Goal: Navigation & Orientation: Find specific page/section

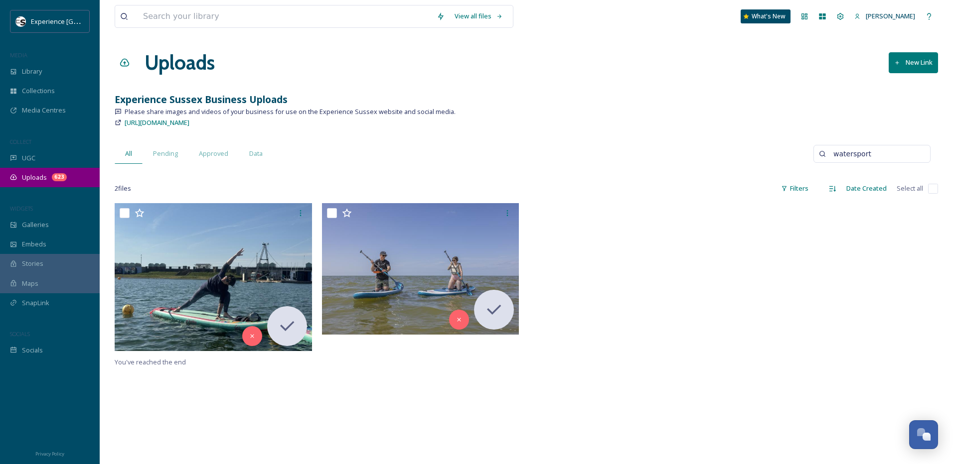
click at [38, 173] on span "Uploads" at bounding box center [34, 177] width 25 height 9
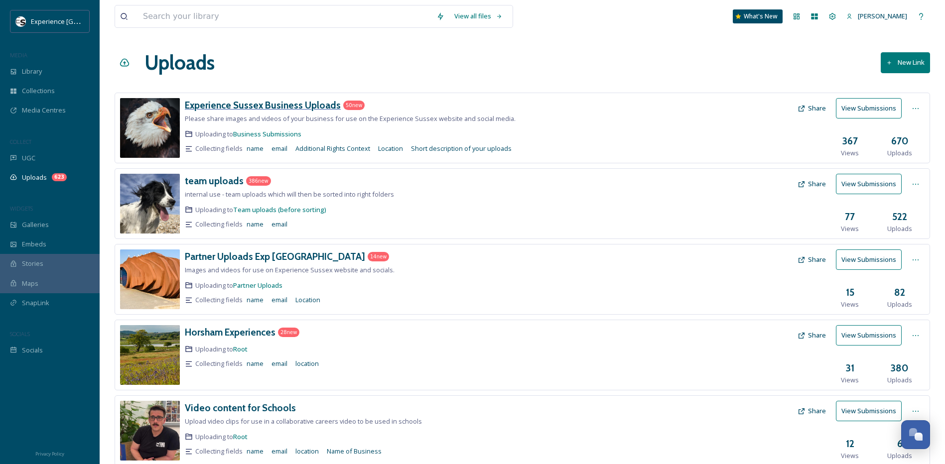
click at [276, 109] on h3 "Experience Sussex Business Uploads" at bounding box center [263, 105] width 156 height 12
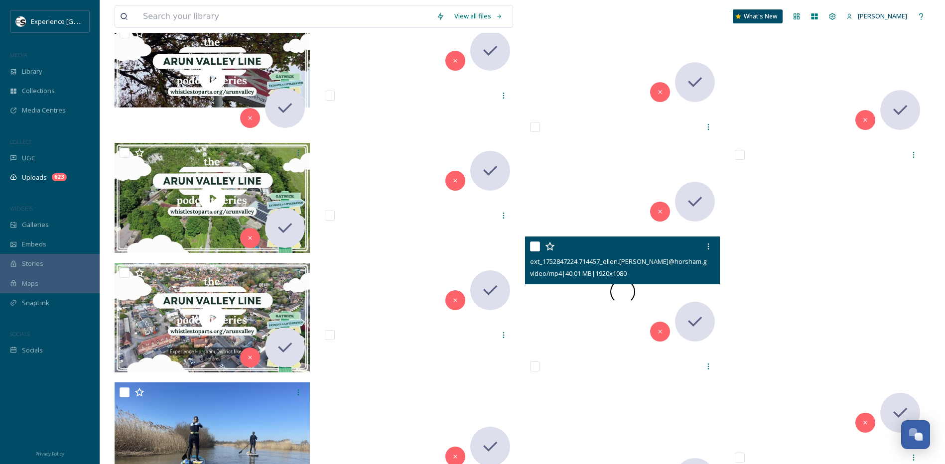
scroll to position [6578, 0]
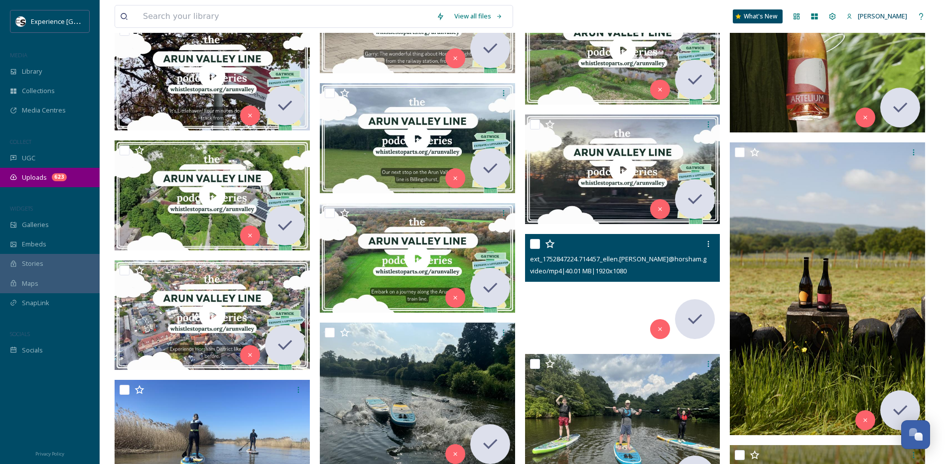
click at [40, 178] on span "Uploads" at bounding box center [34, 177] width 25 height 9
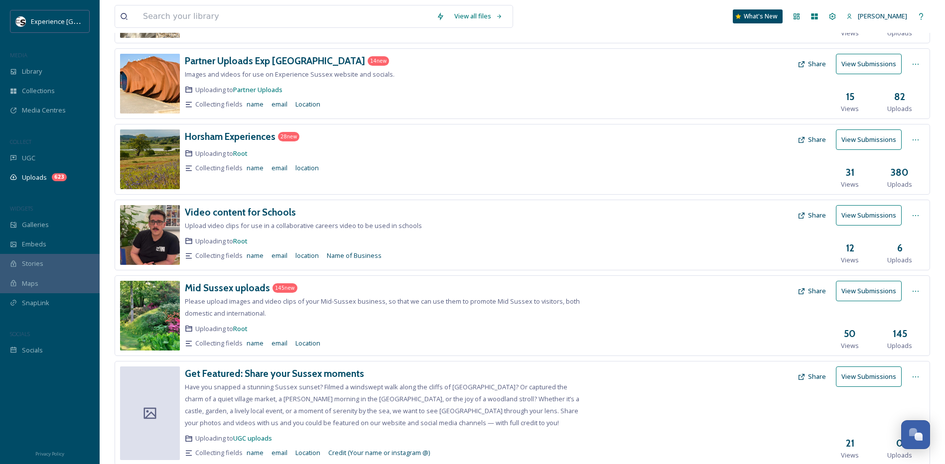
scroll to position [227, 0]
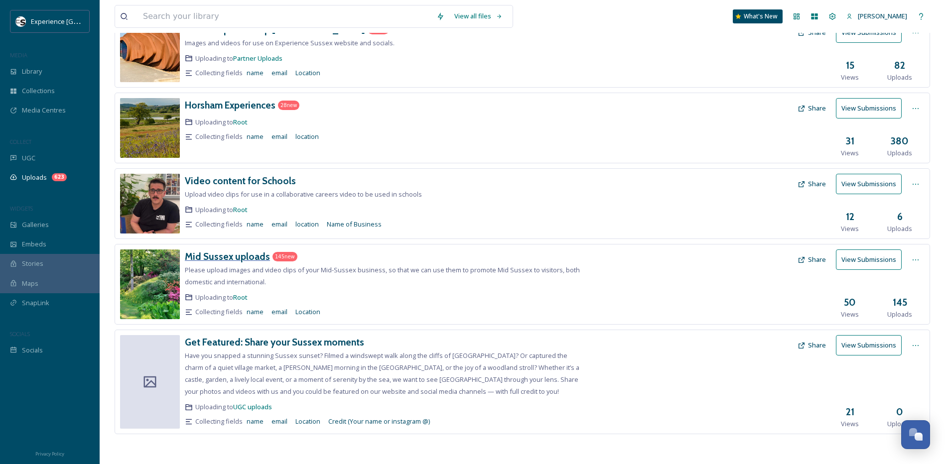
click at [248, 256] on h3 "Mid Sussex uploads" at bounding box center [227, 257] width 85 height 12
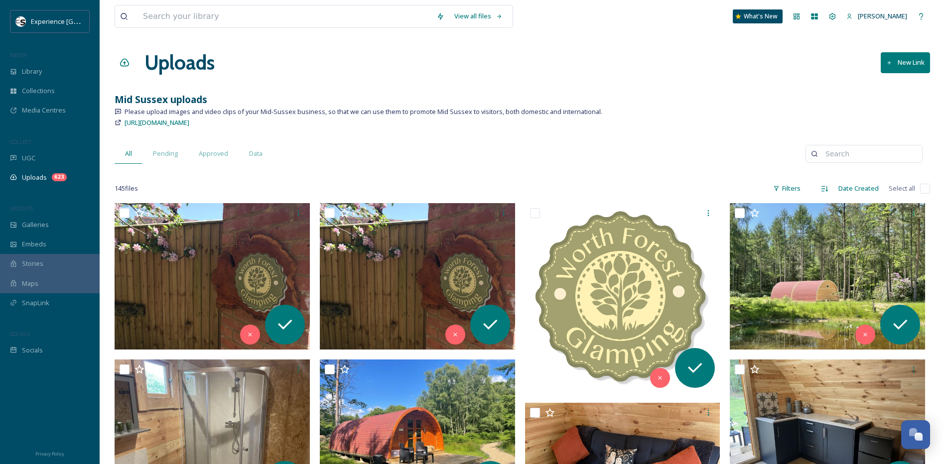
drag, startPoint x: 525, startPoint y: 277, endPoint x: 518, endPoint y: 146, distance: 131.3
click at [25, 177] on span "Uploads" at bounding box center [34, 177] width 25 height 9
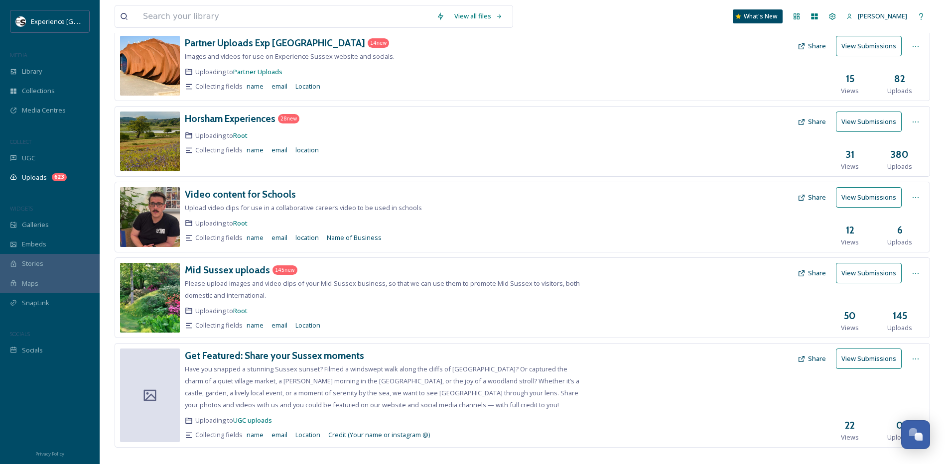
scroll to position [227, 0]
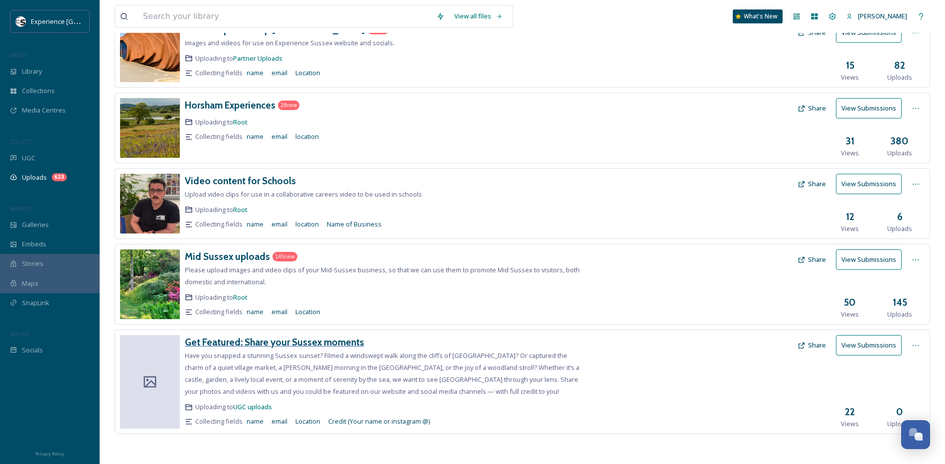
click at [331, 342] on h3 "Get Featured: Share your Sussex moments" at bounding box center [274, 342] width 179 height 12
